Goal: Use online tool/utility: Utilize a website feature to perform a specific function

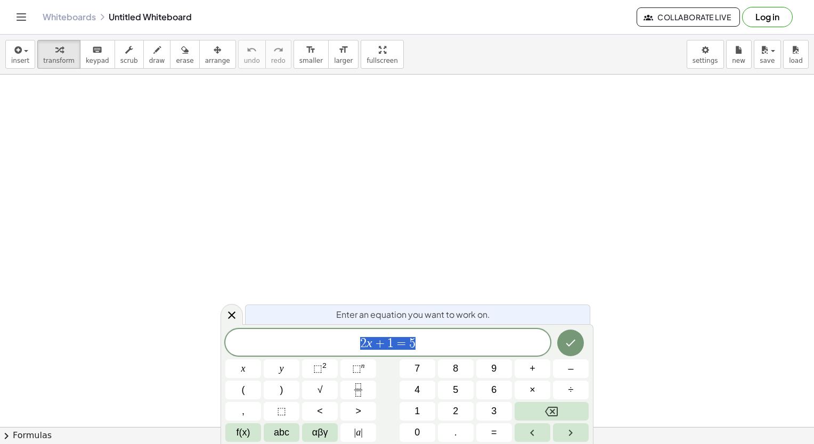
drag, startPoint x: 17, startPoint y: 125, endPoint x: 32, endPoint y: 142, distance: 23.7
drag, startPoint x: 65, startPoint y: 140, endPoint x: 308, endPoint y: 293, distance: 286.7
click at [569, 342] on icon "Done" at bounding box center [570, 343] width 13 height 13
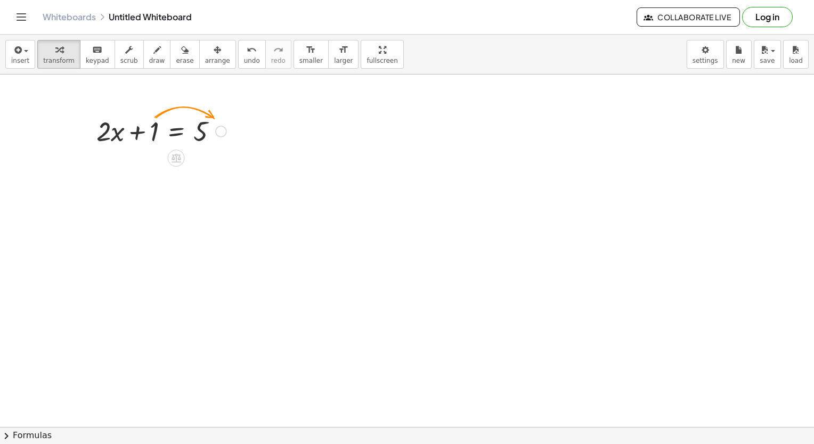
drag, startPoint x: 208, startPoint y: 143, endPoint x: 206, endPoint y: 155, distance: 12.4
drag, startPoint x: 156, startPoint y: 133, endPoint x: 250, endPoint y: 130, distance: 93.8
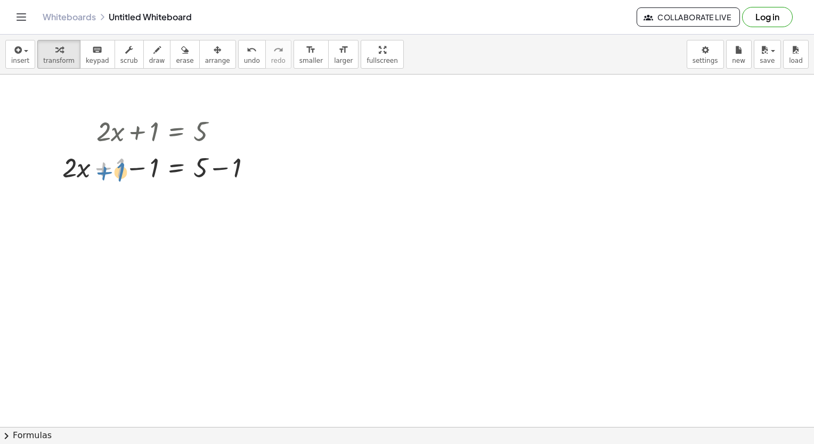
click at [109, 170] on div at bounding box center [161, 167] width 209 height 36
click at [127, 171] on div at bounding box center [161, 167] width 209 height 36
click at [139, 169] on div at bounding box center [178, 167] width 175 height 36
click at [236, 203] on div at bounding box center [161, 203] width 209 height 36
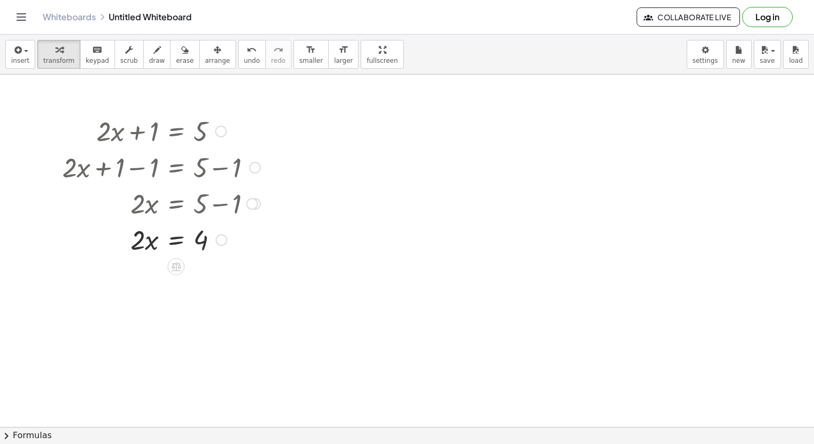
click at [138, 248] on div at bounding box center [161, 239] width 209 height 36
click at [173, 256] on div at bounding box center [161, 239] width 209 height 36
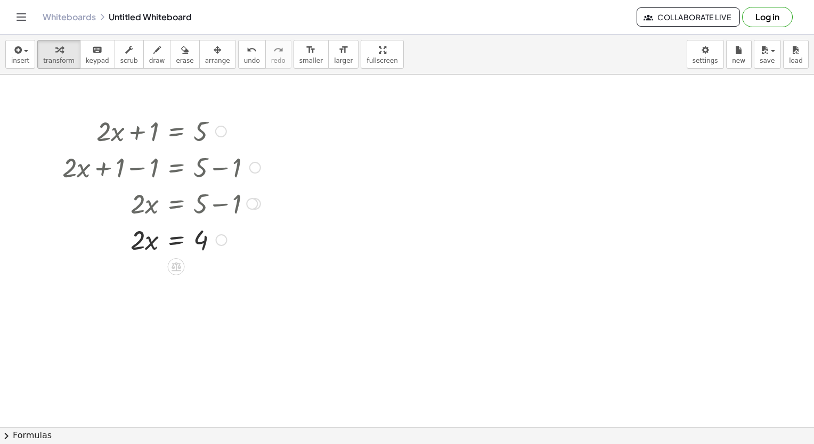
drag, startPoint x: 130, startPoint y: 258, endPoint x: 168, endPoint y: 250, distance: 39.1
click at [168, 250] on div "+ · 2 · x + 1 = 5 + · 2 · x + 1 − 1 = + 5 − 1 + · 2 · x + 0 = + 5 − 1 · 2 · x =…" at bounding box center [157, 185] width 222 height 150
drag, startPoint x: 168, startPoint y: 250, endPoint x: 186, endPoint y: 251, distance: 17.6
click at [186, 251] on div at bounding box center [161, 239] width 209 height 36
click at [196, 248] on div at bounding box center [161, 239] width 209 height 36
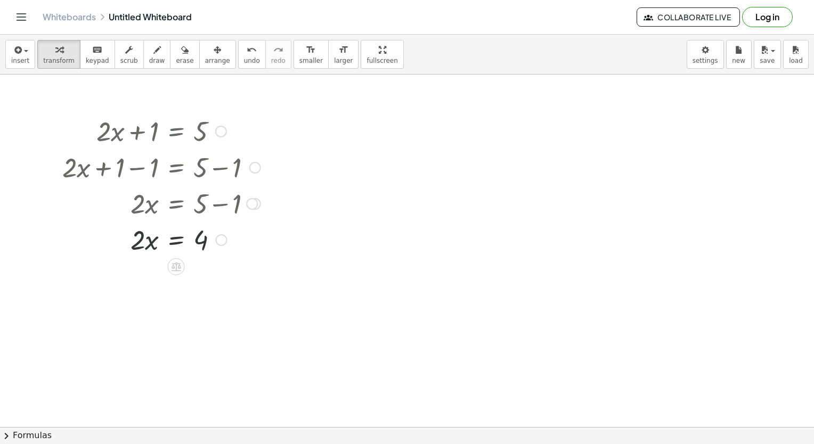
click at [204, 236] on div at bounding box center [161, 239] width 209 height 36
click at [174, 265] on icon at bounding box center [175, 266] width 11 height 11
click at [199, 265] on span "÷" at bounding box center [197, 266] width 6 height 15
click at [141, 301] on div at bounding box center [161, 283] width 209 height 53
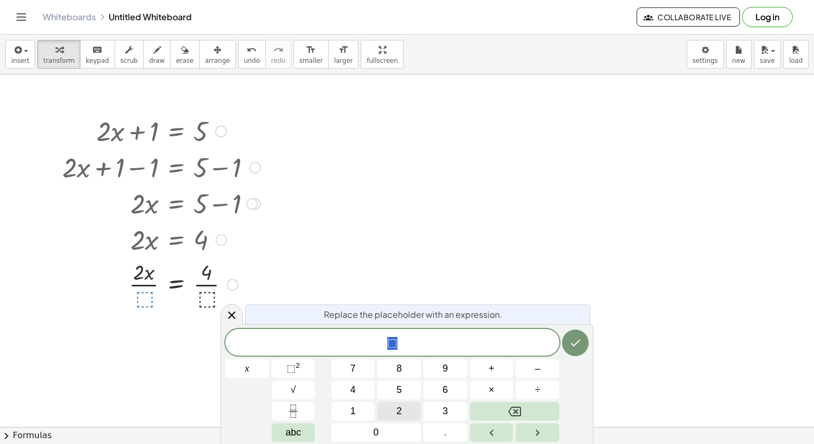
click at [405, 408] on button "2" at bounding box center [399, 411] width 44 height 19
click at [571, 342] on icon "Done" at bounding box center [575, 343] width 13 height 13
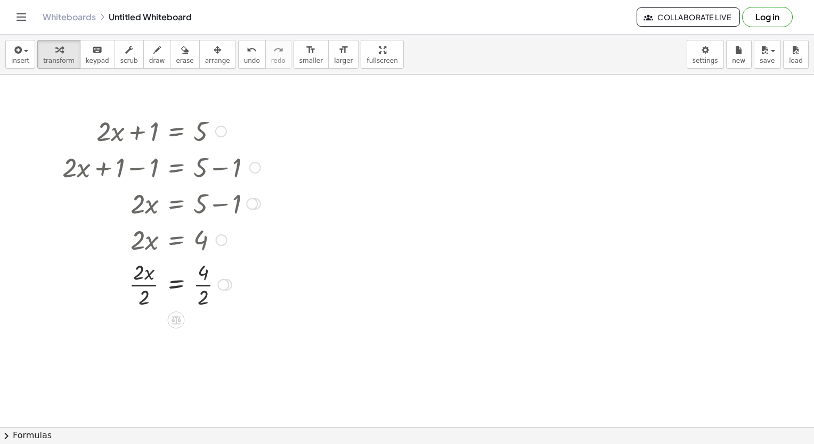
click at [198, 292] on div at bounding box center [161, 283] width 209 height 53
click at [153, 299] on div at bounding box center [161, 283] width 209 height 53
click at [19, 52] on icon "button" at bounding box center [17, 50] width 10 height 13
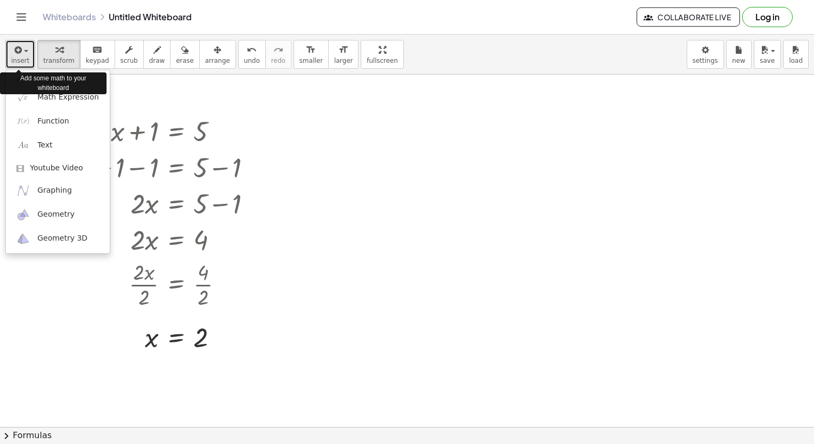
click at [19, 52] on icon "button" at bounding box center [17, 50] width 10 height 13
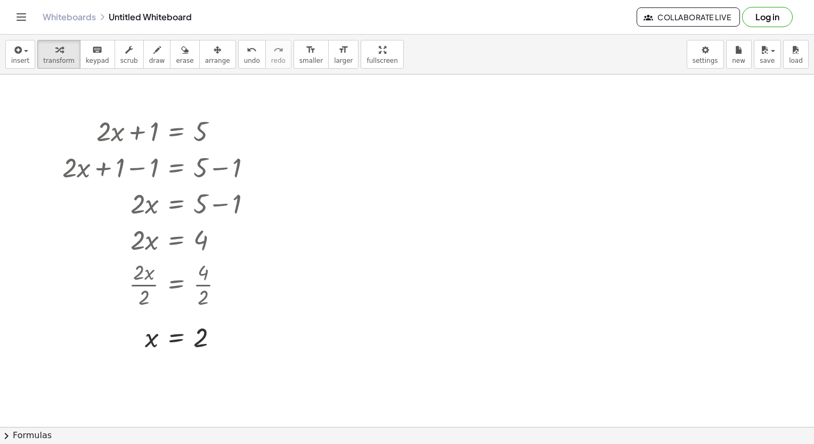
click at [25, 15] on icon "Toggle navigation" at bounding box center [21, 17] width 13 height 13
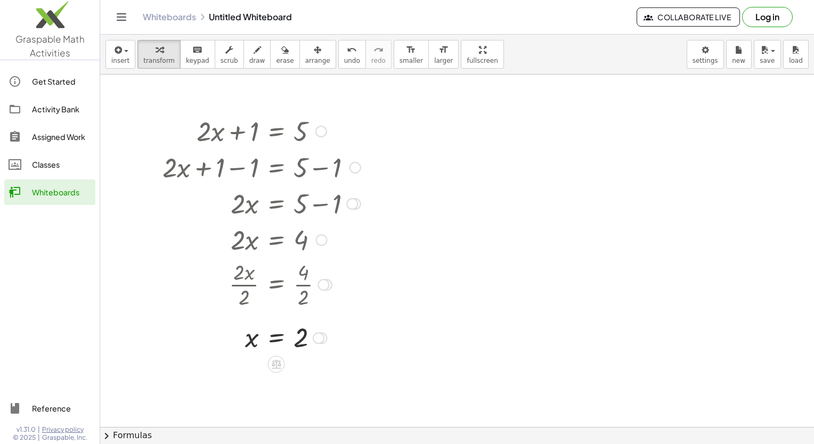
drag, startPoint x: 358, startPoint y: 242, endPoint x: 360, endPoint y: 235, distance: 7.4
click at [358, 242] on div "+ · 2 · x + 1 = 5 + · 2 · x + 1 − 1 = + 5 − 1 + · 2 · x + 0 = + 5 − 1 · 2 · x =…" at bounding box center [257, 234] width 222 height 248
drag, startPoint x: 437, startPoint y: 323, endPoint x: 60, endPoint y: 421, distance: 389.9
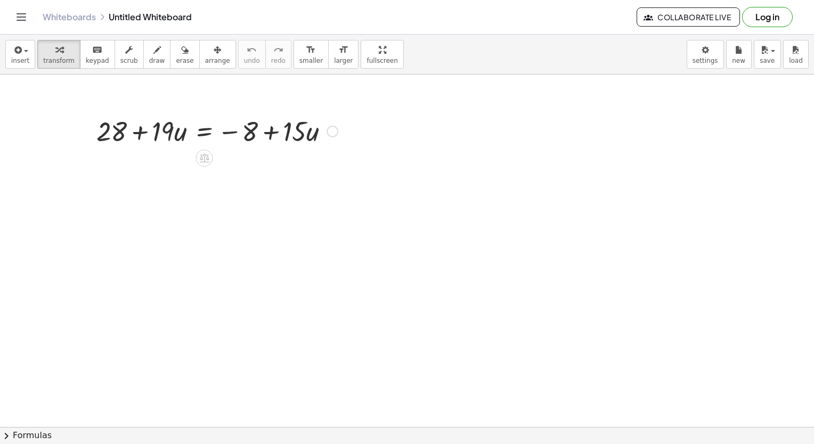
click at [248, 129] on div at bounding box center [217, 130] width 252 height 36
click at [228, 134] on div at bounding box center [217, 130] width 252 height 36
click at [161, 134] on div at bounding box center [217, 130] width 252 height 36
click at [248, 134] on div at bounding box center [217, 130] width 252 height 36
drag, startPoint x: 230, startPoint y: 129, endPoint x: 252, endPoint y: 133, distance: 22.8
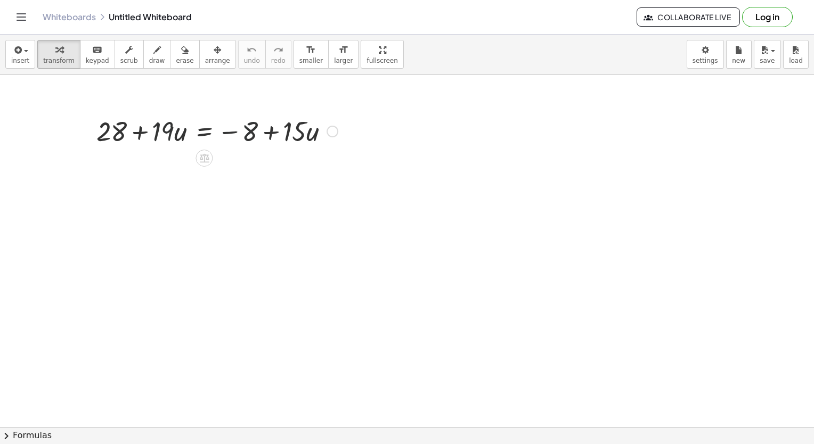
click at [247, 132] on div at bounding box center [217, 130] width 252 height 36
drag, startPoint x: 245, startPoint y: 132, endPoint x: 159, endPoint y: 136, distance: 86.9
click at [159, 136] on div at bounding box center [217, 130] width 252 height 36
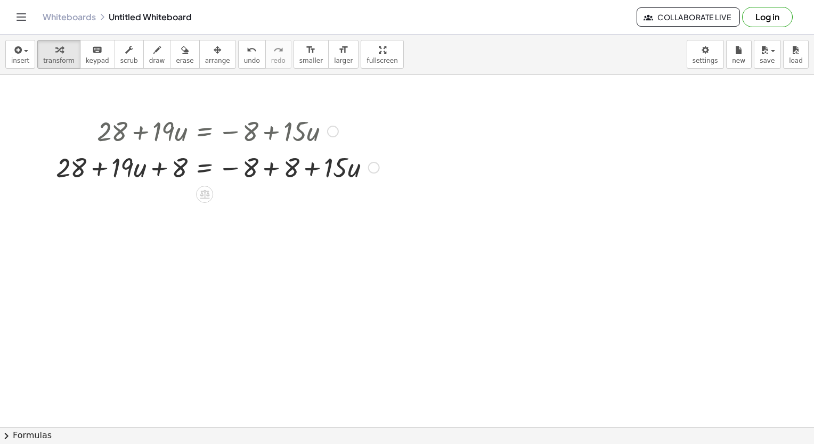
click at [111, 157] on div at bounding box center [218, 167] width 334 height 36
click at [69, 158] on div at bounding box center [218, 167] width 334 height 36
click at [168, 169] on div at bounding box center [218, 167] width 334 height 36
drag, startPoint x: 246, startPoint y: 163, endPoint x: 243, endPoint y: 182, distance: 18.9
click at [243, 182] on div at bounding box center [218, 167] width 334 height 36
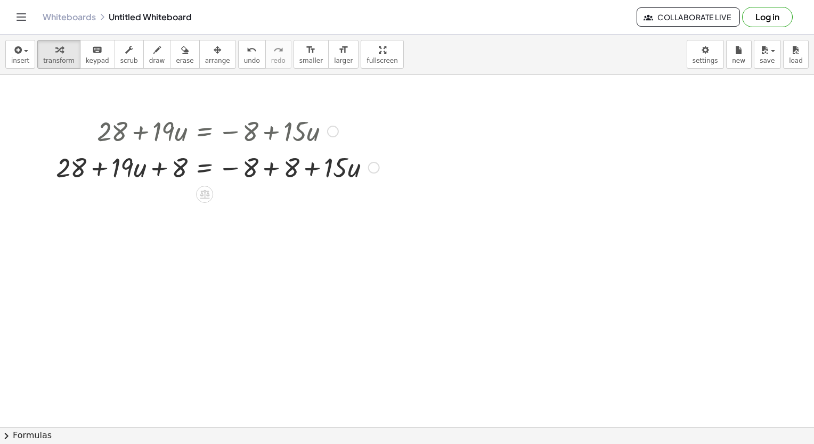
click at [290, 173] on div at bounding box center [218, 167] width 334 height 36
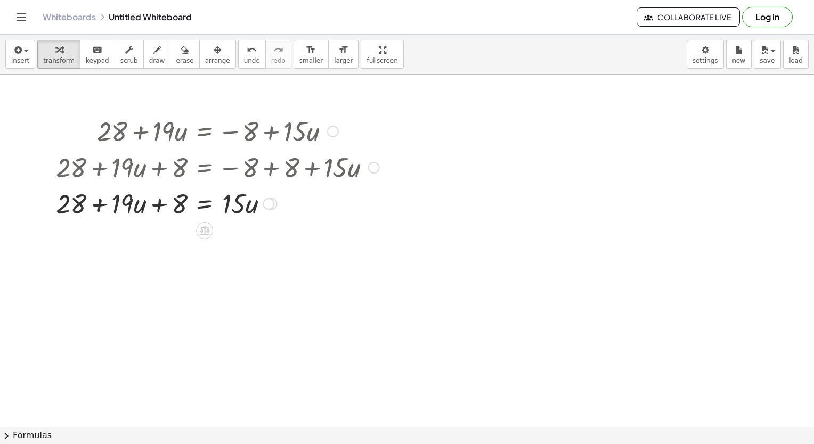
click at [142, 211] on div at bounding box center [218, 203] width 334 height 36
click at [117, 210] on div at bounding box center [218, 203] width 334 height 36
click at [174, 208] on div at bounding box center [218, 203] width 334 height 36
drag, startPoint x: 71, startPoint y: 208, endPoint x: 175, endPoint y: 210, distance: 103.9
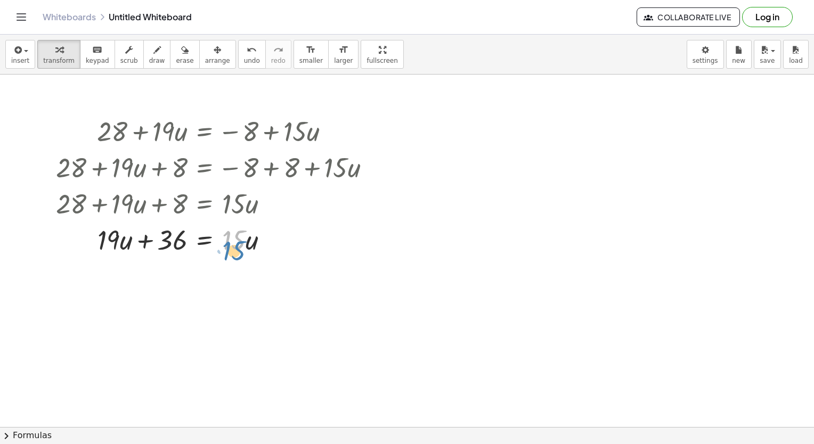
drag, startPoint x: 236, startPoint y: 240, endPoint x: 246, endPoint y: 238, distance: 9.8
click at [246, 238] on div at bounding box center [218, 239] width 334 height 36
drag, startPoint x: 130, startPoint y: 240, endPoint x: 255, endPoint y: 235, distance: 124.7
click at [255, 235] on div at bounding box center [218, 239] width 334 height 36
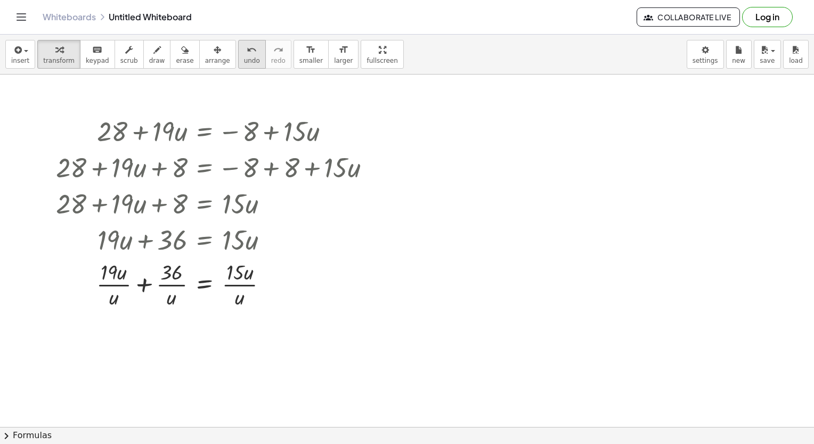
click at [244, 62] on span "undo" at bounding box center [252, 60] width 16 height 7
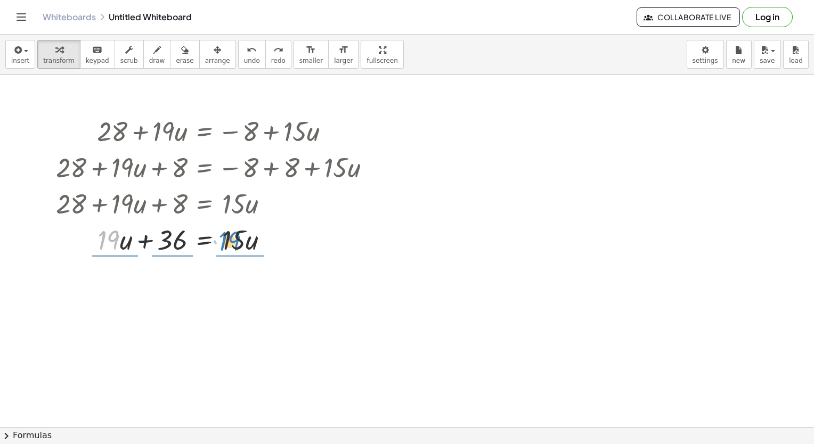
drag, startPoint x: 109, startPoint y: 237, endPoint x: 231, endPoint y: 237, distance: 121.9
click at [231, 237] on div at bounding box center [218, 239] width 333 height 36
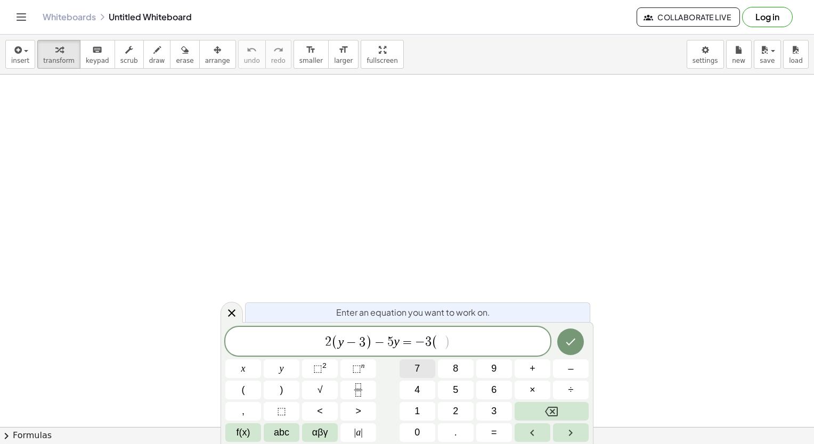
click at [430, 370] on button "7" at bounding box center [417, 368] width 36 height 19
click at [434, 347] on span "7" at bounding box center [433, 342] width 6 height 13
click at [466, 350] on span "2 ( y − 3 ) − 5 y = − 3 ( y ​ + 3 )" at bounding box center [387, 342] width 325 height 18
click at [578, 339] on button "Done" at bounding box center [570, 342] width 27 height 27
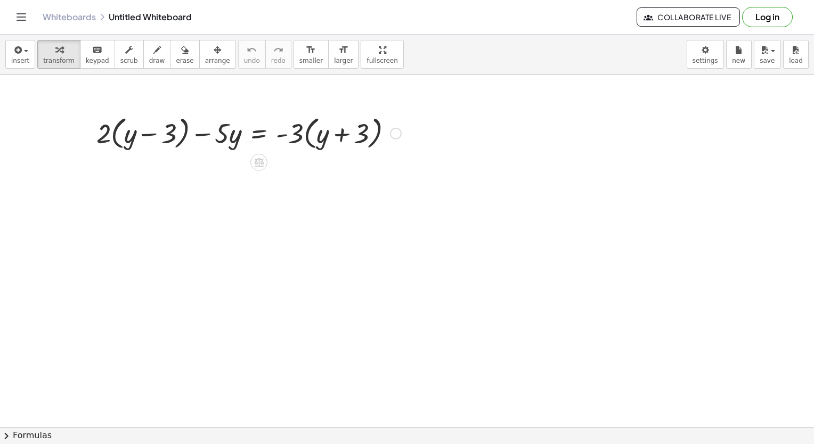
click at [105, 130] on div at bounding box center [248, 132] width 315 height 40
click at [133, 135] on div at bounding box center [248, 132] width 315 height 40
click at [116, 135] on div at bounding box center [248, 132] width 315 height 40
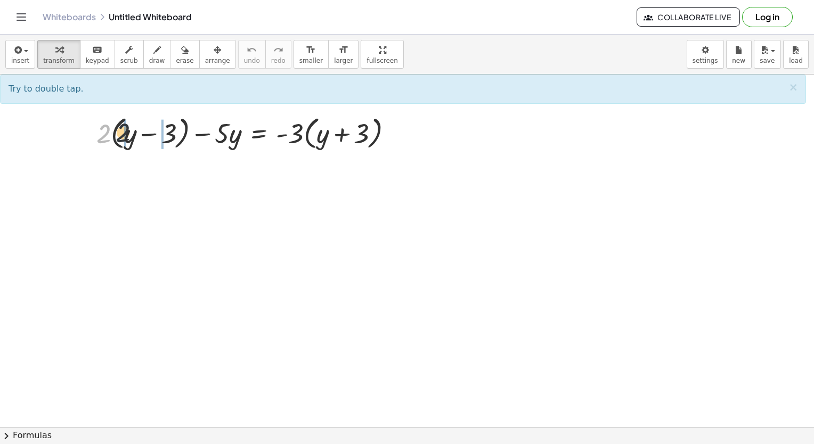
drag, startPoint x: 100, startPoint y: 127, endPoint x: 123, endPoint y: 132, distance: 23.4
click at [121, 126] on div at bounding box center [248, 132] width 315 height 40
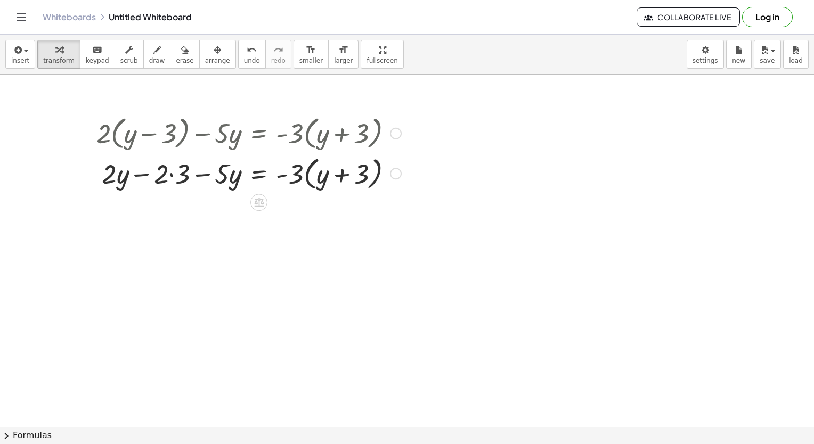
click at [183, 178] on div at bounding box center [248, 172] width 315 height 40
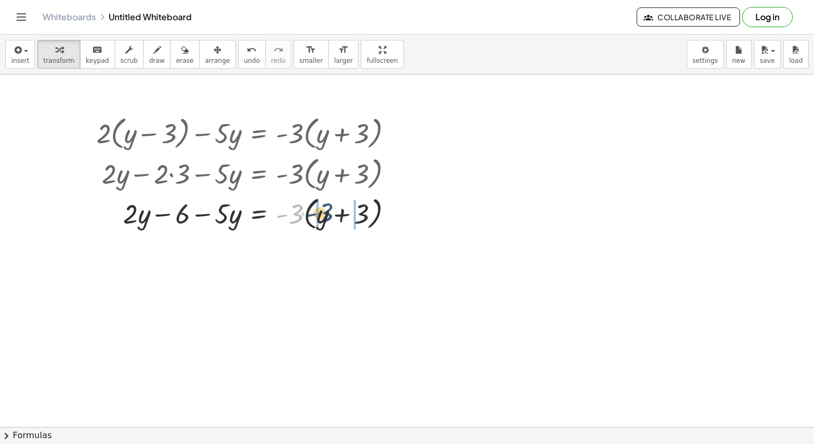
drag, startPoint x: 296, startPoint y: 216, endPoint x: 326, endPoint y: 217, distance: 30.4
click at [326, 217] on div at bounding box center [248, 213] width 315 height 40
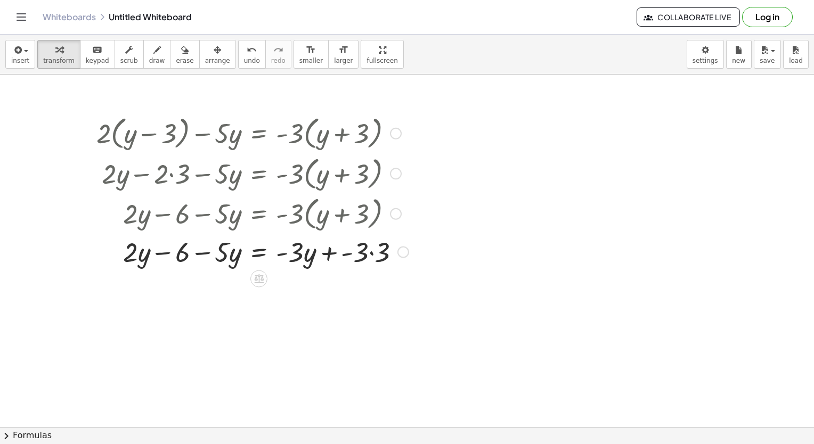
click at [375, 253] on div at bounding box center [252, 251] width 323 height 36
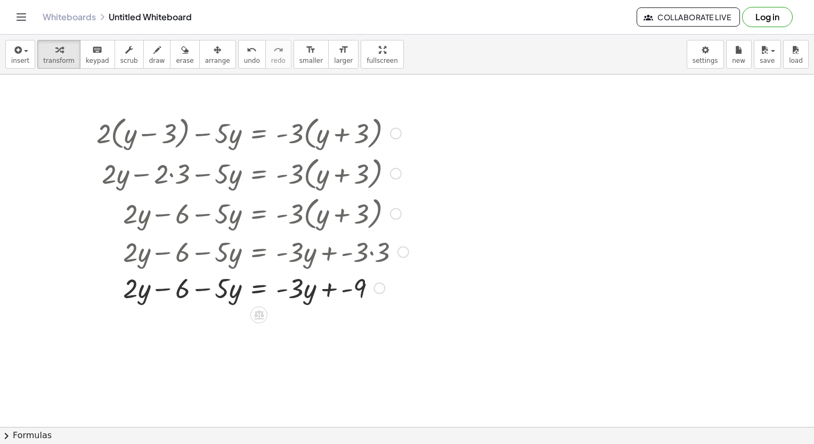
click at [225, 295] on div at bounding box center [252, 287] width 323 height 36
click at [147, 293] on div at bounding box center [252, 287] width 323 height 36
drag, startPoint x: 141, startPoint y: 291, endPoint x: 243, endPoint y: 286, distance: 102.9
click at [243, 286] on div at bounding box center [252, 287] width 323 height 36
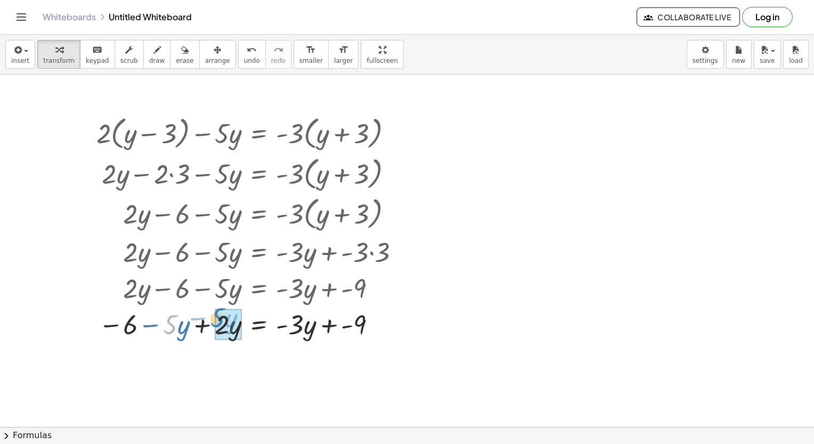
drag, startPoint x: 191, startPoint y: 327, endPoint x: 224, endPoint y: 327, distance: 32.5
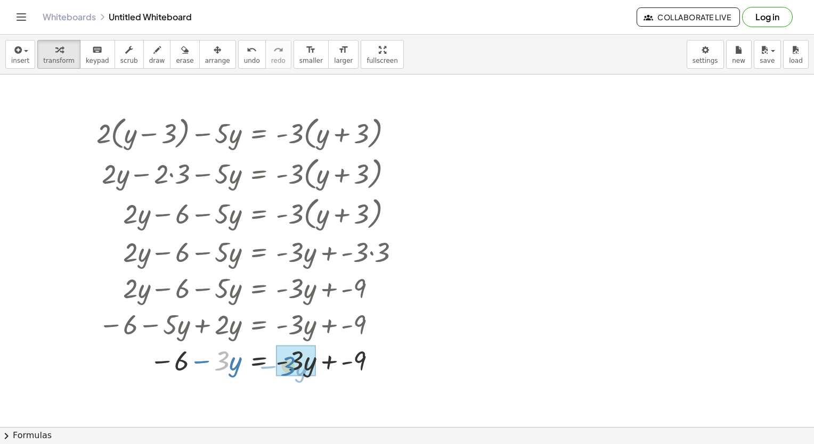
drag, startPoint x: 220, startPoint y: 368, endPoint x: 288, endPoint y: 374, distance: 68.4
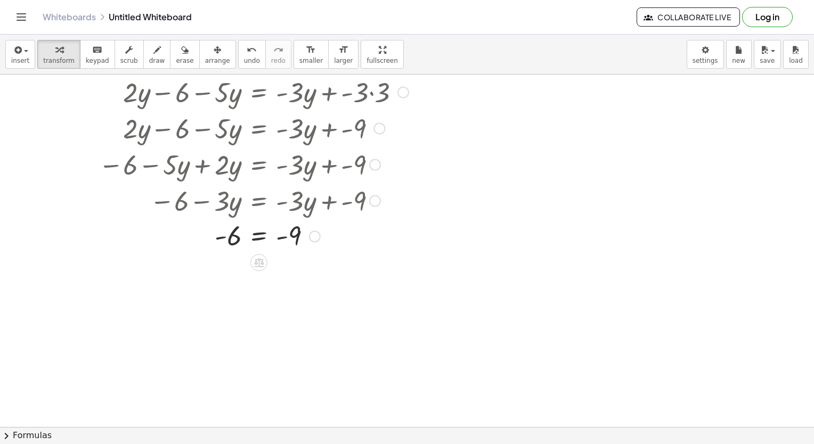
scroll to position [213, 0]
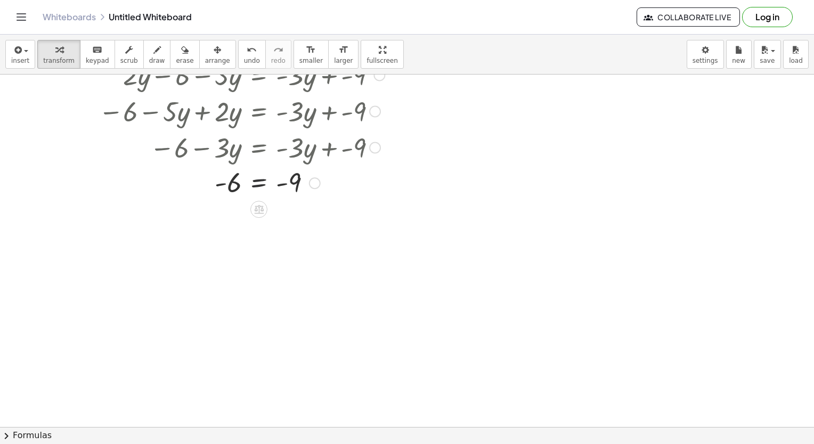
click at [249, 181] on div at bounding box center [252, 182] width 323 height 35
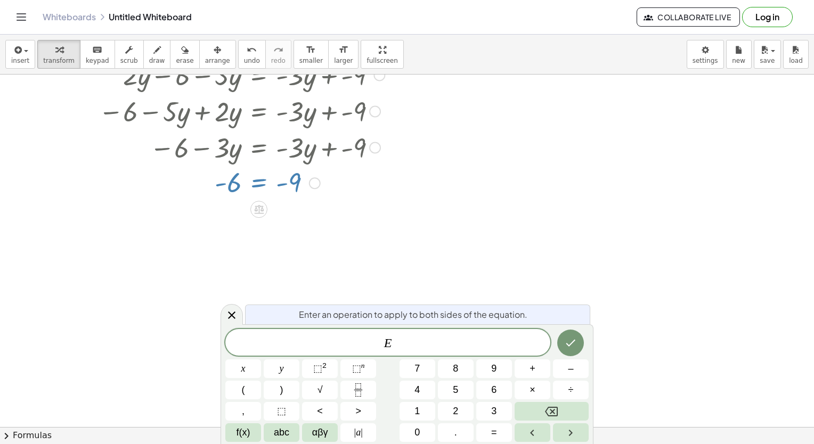
click at [241, 199] on div "+ · 2 · ( + y − 3 ) − · 5 · y = · - 3 · ( + y + 3 ) + · 2 · y − · 2 · 3 − · 5 ·…" at bounding box center [248, 50] width 336 height 306
drag, startPoint x: 235, startPoint y: 179, endPoint x: 288, endPoint y: 180, distance: 52.7
click at [278, 186] on div at bounding box center [252, 182] width 323 height 35
drag, startPoint x: 302, startPoint y: 179, endPoint x: 241, endPoint y: 208, distance: 67.9
click at [243, 207] on div "+ · 2 · ( + y − 3 ) − · 5 · y = · - 3 · ( + y + 3 ) + · 2 · y − · 2 · 3 − · 5 ·…" at bounding box center [407, 249] width 814 height 775
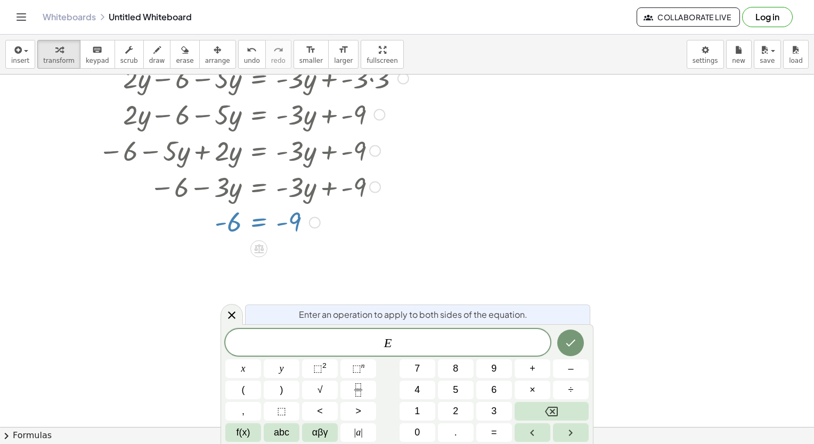
scroll to position [106, 0]
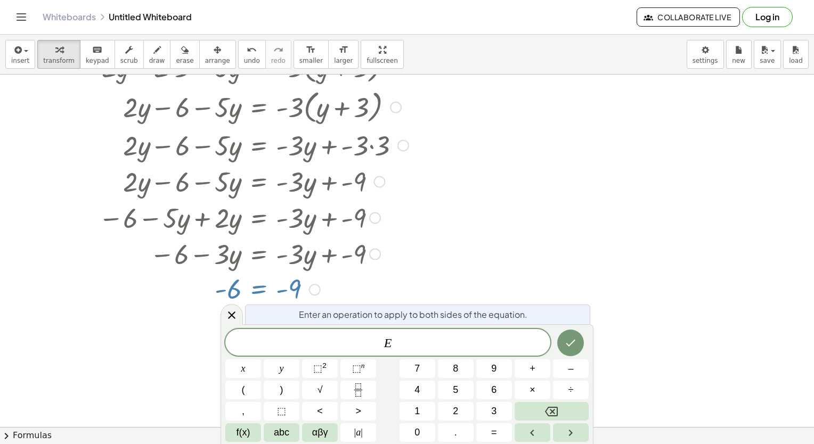
click at [223, 286] on div at bounding box center [252, 288] width 323 height 35
drag, startPoint x: 223, startPoint y: 286, endPoint x: 239, endPoint y: 288, distance: 15.6
click at [226, 286] on div at bounding box center [252, 288] width 323 height 35
click at [437, 350] on span "E ​" at bounding box center [387, 343] width 325 height 15
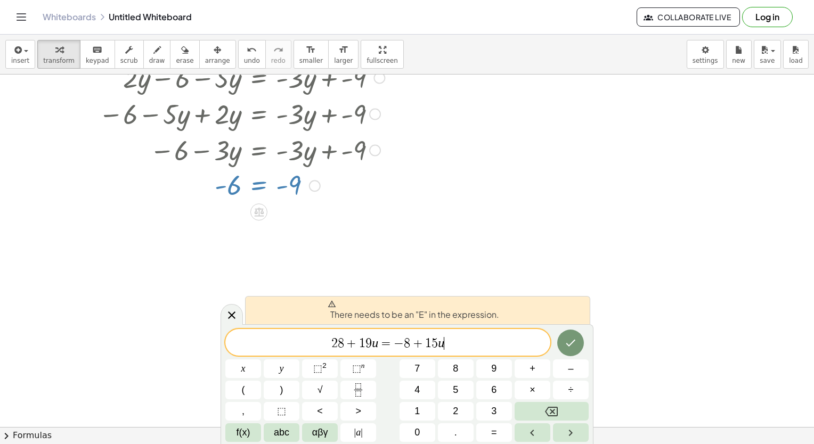
scroll to position [160, 0]
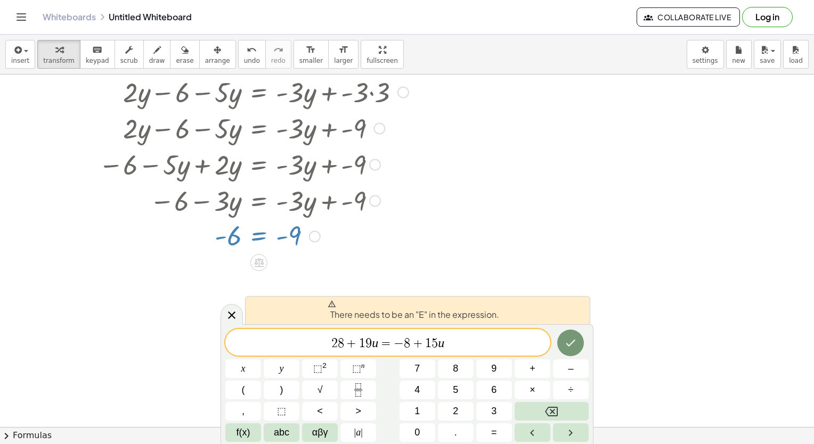
click at [458, 344] on span "2 8 + 1 9 u = − 8 + 1 5 u ​" at bounding box center [387, 343] width 325 height 15
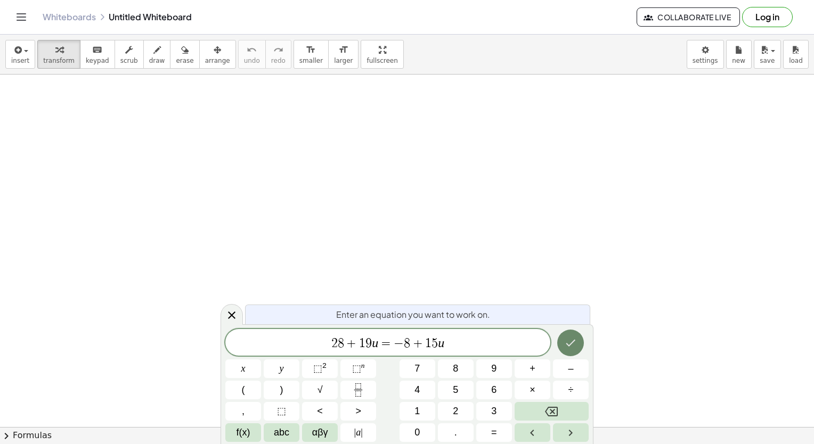
click at [573, 340] on icon "Done" at bounding box center [570, 343] width 13 height 13
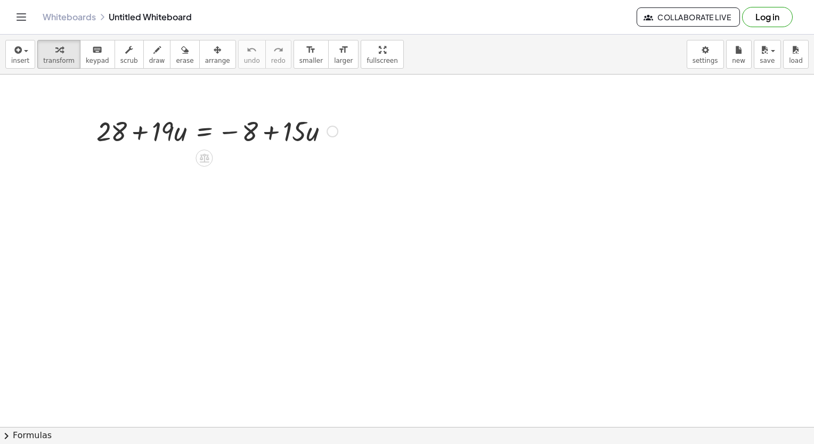
click at [232, 135] on div at bounding box center [217, 130] width 252 height 36
click at [120, 129] on div at bounding box center [217, 130] width 252 height 36
drag, startPoint x: 248, startPoint y: 125, endPoint x: 121, endPoint y: 125, distance: 126.7
click at [121, 125] on div at bounding box center [217, 130] width 252 height 36
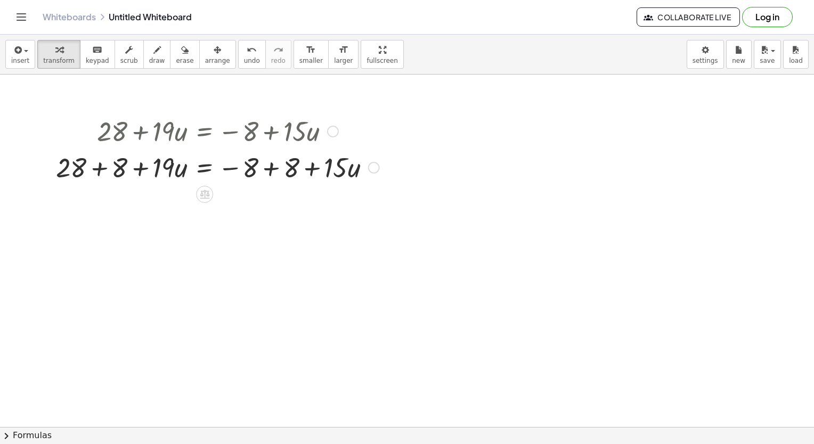
click at [96, 169] on div at bounding box center [218, 167] width 334 height 36
click at [250, 164] on div at bounding box center [237, 167] width 293 height 36
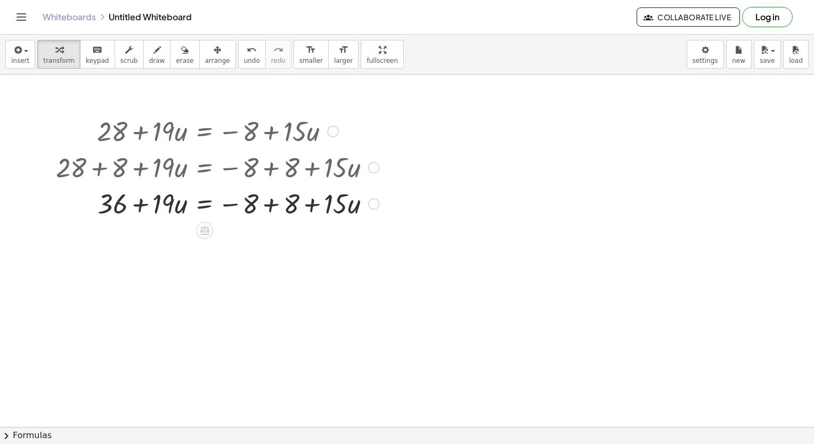
click at [290, 209] on div at bounding box center [218, 203] width 334 height 36
drag, startPoint x: 156, startPoint y: 200, endPoint x: 247, endPoint y: 198, distance: 91.1
click at [247, 198] on div at bounding box center [218, 203] width 334 height 36
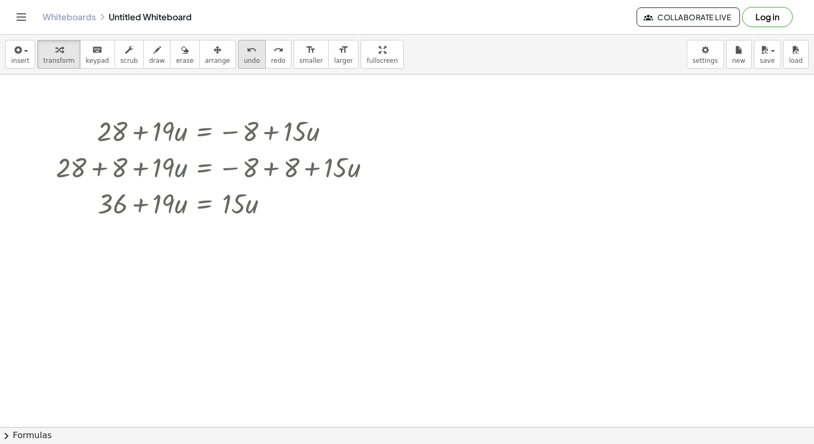
click at [239, 59] on button "undo undo" at bounding box center [252, 54] width 28 height 29
click at [157, 192] on div at bounding box center [218, 203] width 333 height 36
click at [224, 203] on div at bounding box center [218, 203] width 333 height 36
click at [269, 206] on div at bounding box center [268, 204] width 12 height 12
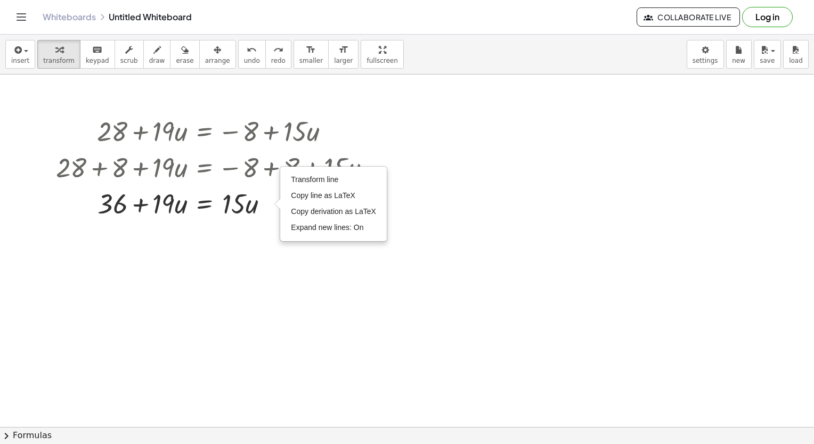
drag, startPoint x: 328, startPoint y: 267, endPoint x: 249, endPoint y: 244, distance: 82.1
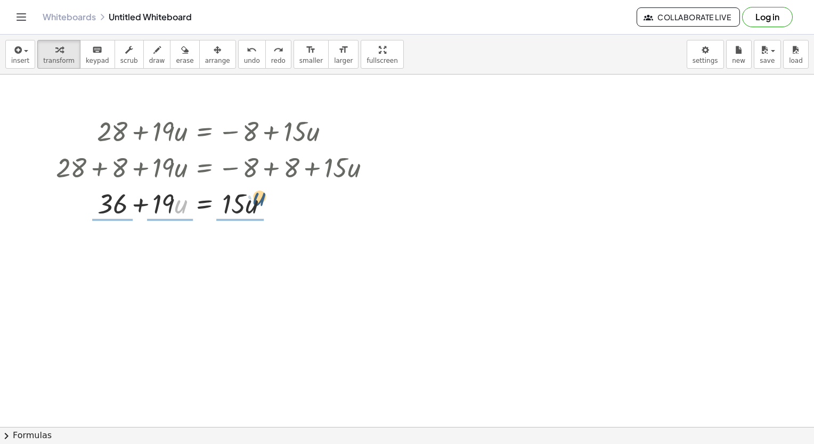
drag, startPoint x: 178, startPoint y: 208, endPoint x: 257, endPoint y: 201, distance: 79.7
click at [257, 201] on div at bounding box center [218, 203] width 334 height 36
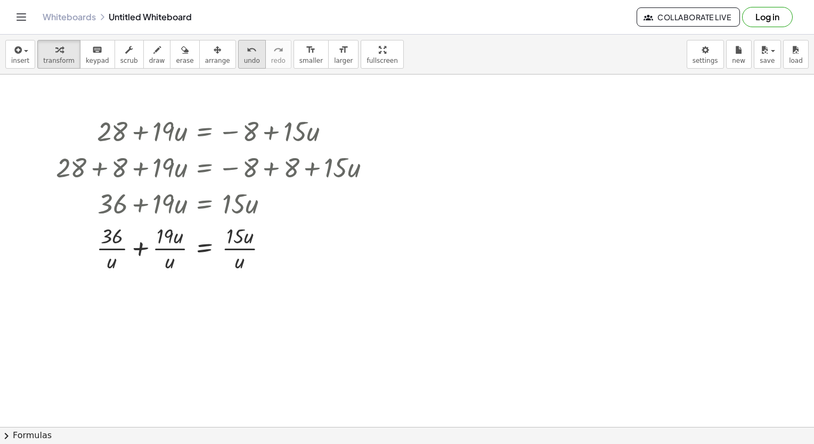
click at [244, 57] on span "undo" at bounding box center [252, 60] width 16 height 7
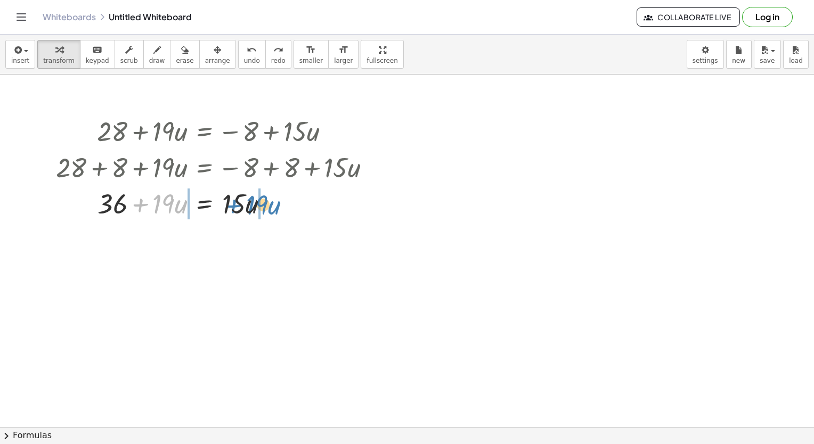
drag, startPoint x: 144, startPoint y: 207, endPoint x: 238, endPoint y: 208, distance: 94.3
click at [238, 208] on div at bounding box center [218, 203] width 333 height 36
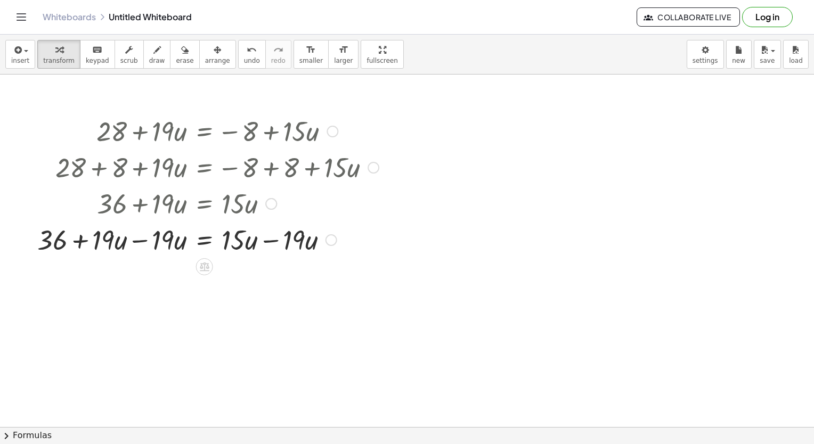
click at [155, 242] on div at bounding box center [208, 239] width 352 height 36
click at [290, 247] on div at bounding box center [208, 239] width 352 height 36
click at [292, 237] on div at bounding box center [208, 239] width 352 height 36
click at [247, 237] on div at bounding box center [208, 239] width 352 height 36
click at [239, 240] on div at bounding box center [208, 239] width 352 height 36
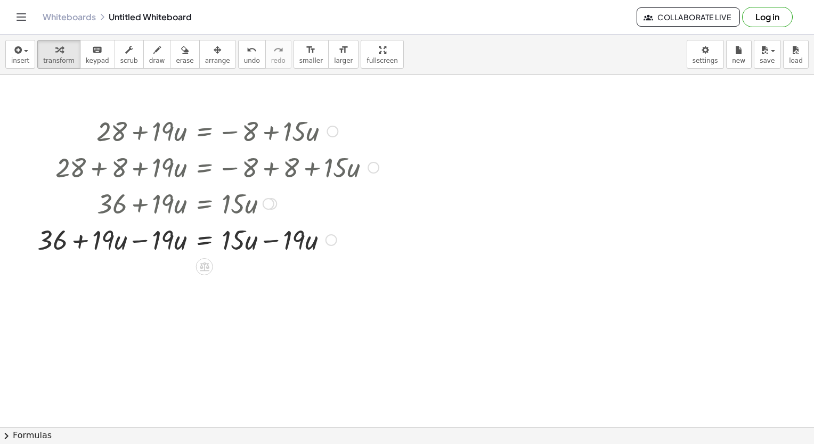
click at [121, 243] on div at bounding box center [208, 239] width 352 height 36
click at [179, 242] on div at bounding box center [208, 239] width 352 height 36
drag, startPoint x: 263, startPoint y: 248, endPoint x: 291, endPoint y: 241, distance: 29.2
click at [264, 248] on div at bounding box center [208, 239] width 352 height 36
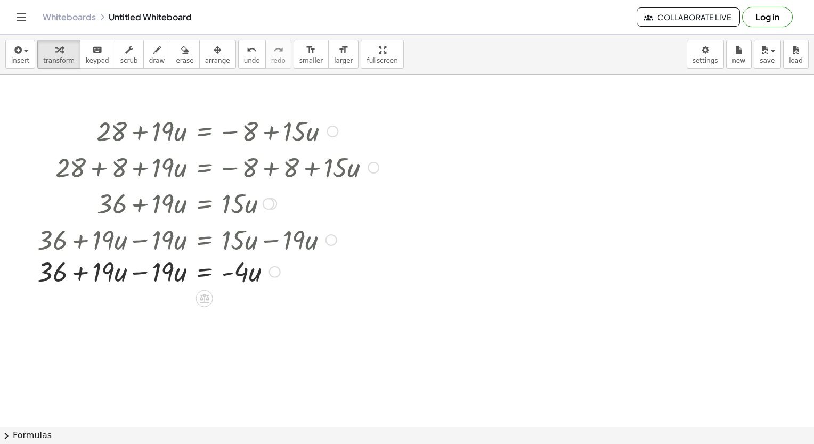
click at [122, 254] on div at bounding box center [208, 239] width 352 height 36
click at [138, 278] on div at bounding box center [208, 275] width 352 height 36
click at [106, 281] on div at bounding box center [208, 275] width 352 height 36
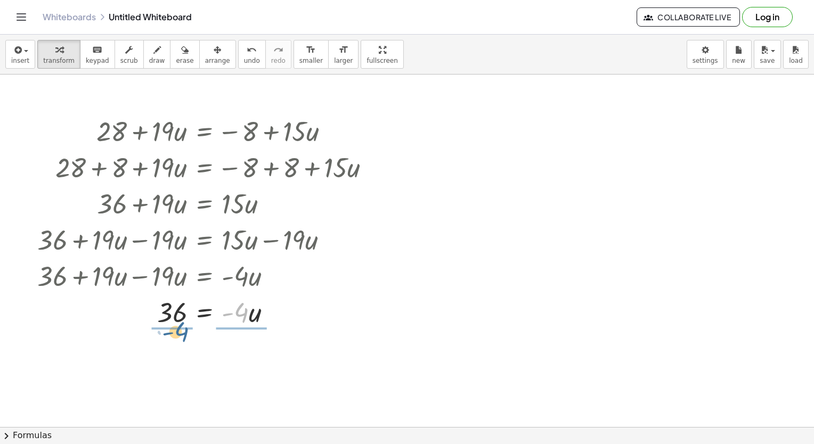
drag, startPoint x: 242, startPoint y: 317, endPoint x: 181, endPoint y: 335, distance: 63.9
click at [178, 359] on div at bounding box center [208, 356] width 352 height 53
click at [235, 348] on div at bounding box center [208, 356] width 352 height 53
click at [239, 357] on div at bounding box center [208, 356] width 352 height 53
